Goal: Task Accomplishment & Management: Use online tool/utility

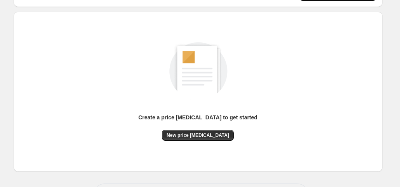
scroll to position [104, 0]
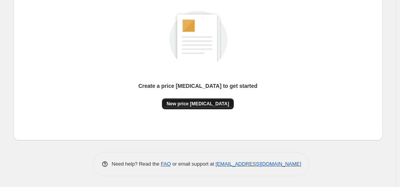
click at [175, 107] on button "New price [MEDICAL_DATA]" at bounding box center [198, 103] width 72 height 11
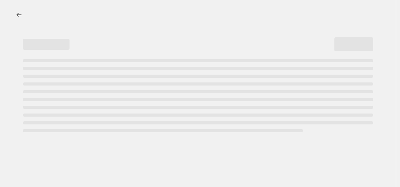
select select "percentage"
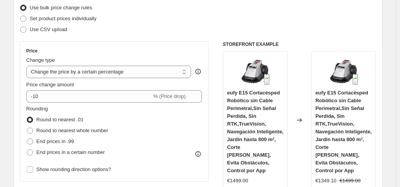
scroll to position [102, 0]
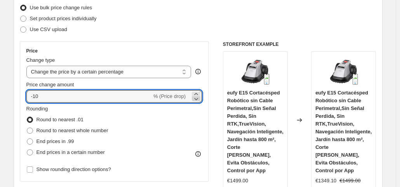
click at [199, 98] on icon at bounding box center [196, 99] width 8 height 8
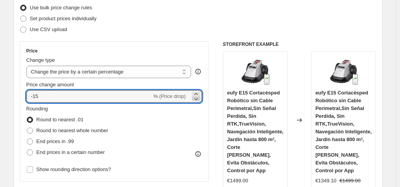
click at [199, 98] on icon at bounding box center [196, 99] width 8 height 8
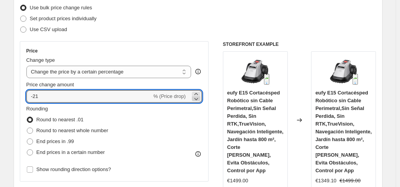
click at [199, 98] on icon at bounding box center [196, 99] width 8 height 8
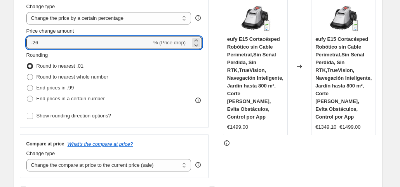
scroll to position [149, 0]
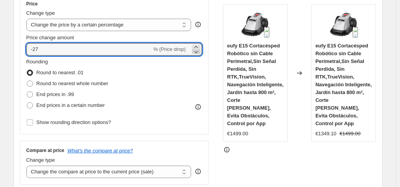
click at [197, 50] on icon at bounding box center [196, 52] width 8 height 8
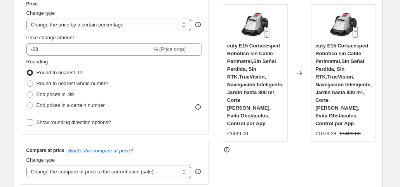
click at [236, 169] on div "STOREFRONT EXAMPLE eufy E15 Cortacésped Robótico sin Cable Perimetral,Sin Señal…" at bounding box center [299, 89] width 153 height 190
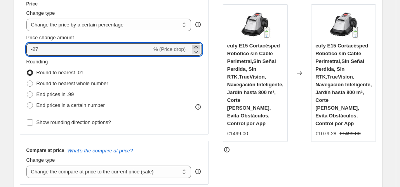
click at [197, 45] on icon at bounding box center [196, 47] width 8 height 8
type input "-26"
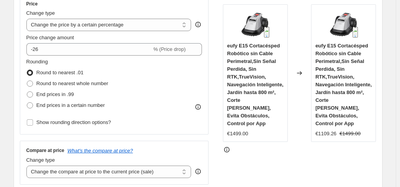
click at [235, 149] on div "STOREFRONT EXAMPLE eufy E15 Cortacésped Robótico sin Cable Perimetral,Sin Señal…" at bounding box center [299, 89] width 153 height 190
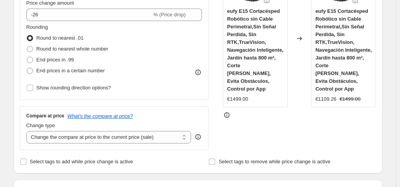
scroll to position [206, 0]
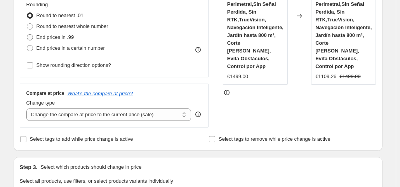
click at [52, 40] on span "End prices in .99" at bounding box center [55, 37] width 38 height 6
click at [27, 35] on input "End prices in .99" at bounding box center [27, 34] width 0 height 0
radio input "true"
click at [98, 117] on select "Change the compare at price to the current price (sale) Change the compare at p…" at bounding box center [108, 114] width 165 height 12
click at [28, 108] on select "Change the compare at price to the current price (sale) Change the compare at p…" at bounding box center [108, 114] width 165 height 12
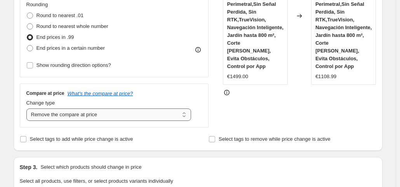
click at [86, 114] on select "Change the compare at price to the current price (sale) Change the compare at p…" at bounding box center [108, 114] width 165 height 12
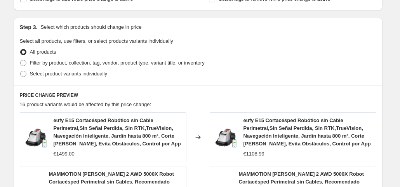
scroll to position [271, 0]
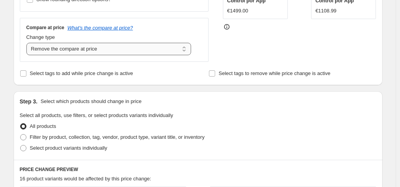
click at [96, 52] on select "Change the compare at price to the current price (sale) Change the compare at p…" at bounding box center [108, 49] width 165 height 12
select select "ep"
click at [28, 43] on select "Change the compare at price to the current price (sale) Change the compare at p…" at bounding box center [108, 49] width 165 height 12
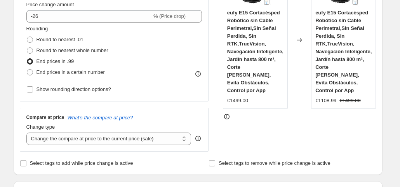
scroll to position [174, 0]
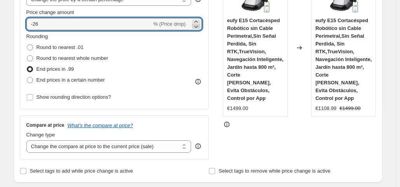
click at [197, 28] on icon at bounding box center [196, 27] width 8 height 8
type input "-28"
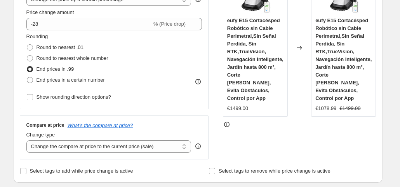
click at [212, 66] on div "Price Change type Change the price to a certain amount Change the price by a ce…" at bounding box center [198, 64] width 356 height 190
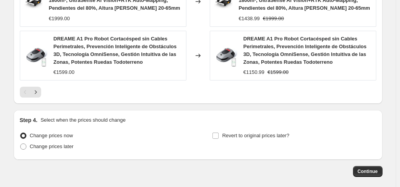
scroll to position [677, 0]
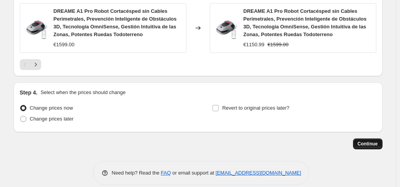
click at [372, 140] on span "Continue" at bounding box center [367, 143] width 20 height 6
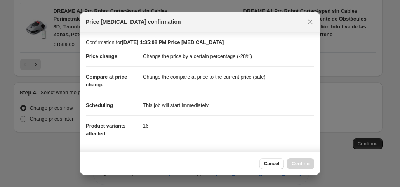
scroll to position [138, 0]
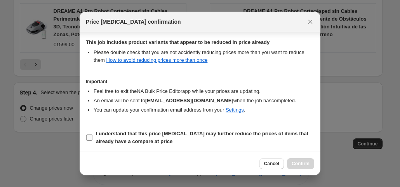
click at [171, 137] on span "I understand that this price [MEDICAL_DATA] may further reduce the prices of it…" at bounding box center [205, 138] width 218 height 16
click at [92, 137] on input "I understand that this price [MEDICAL_DATA] may further reduce the prices of it…" at bounding box center [89, 137] width 6 height 6
checkbox input "true"
click at [298, 168] on button "Confirm" at bounding box center [300, 163] width 27 height 11
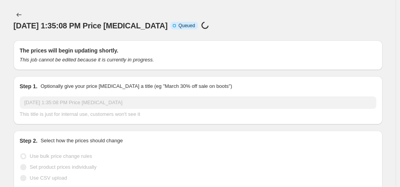
scroll to position [677, 0]
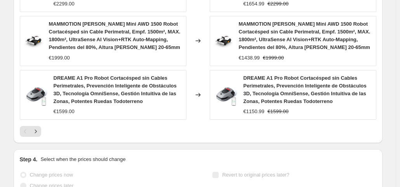
select select "percentage"
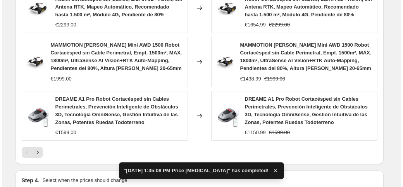
scroll to position [0, 0]
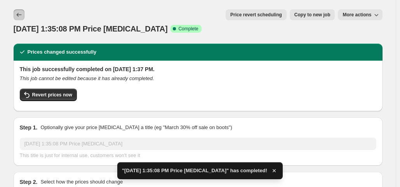
click at [23, 14] on icon "Price change jobs" at bounding box center [19, 15] width 8 height 8
